Goal: Check status: Check status

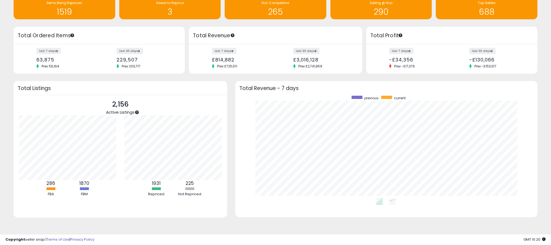
scroll to position [103, 291]
